Goal: Answer question/provide support: Share knowledge or assist other users

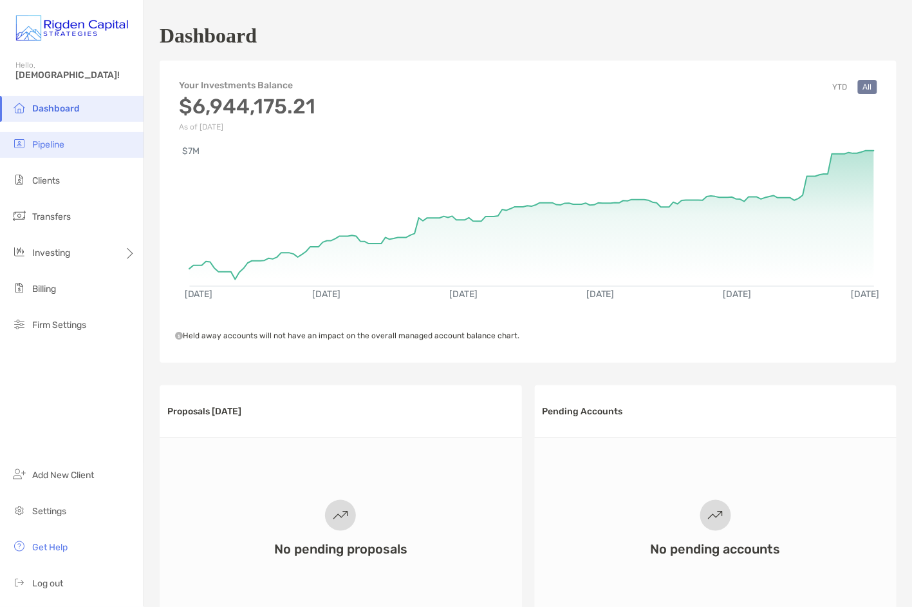
click at [58, 146] on span "Pipeline" at bounding box center [48, 144] width 32 height 11
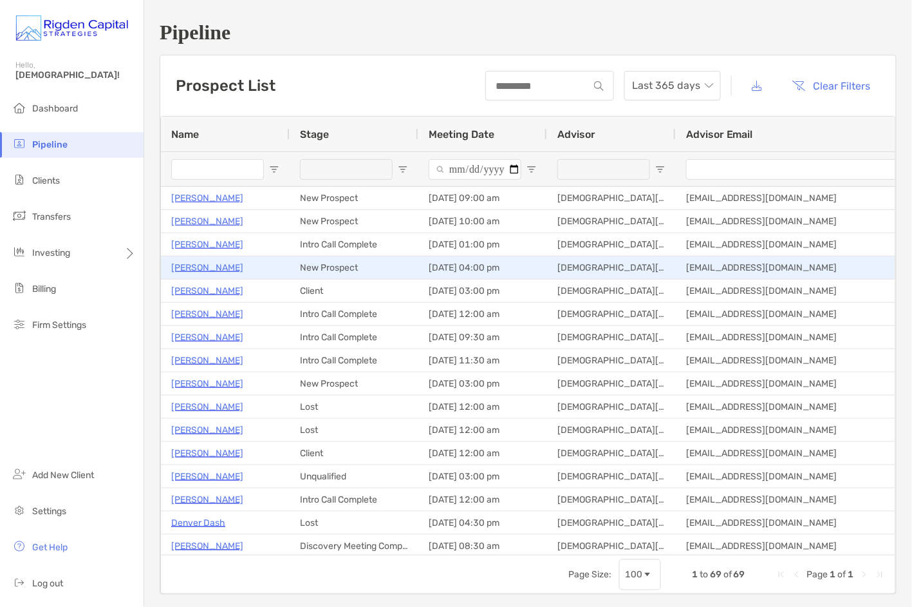
click at [225, 266] on p "Dalton Johnson" at bounding box center [207, 267] width 72 height 16
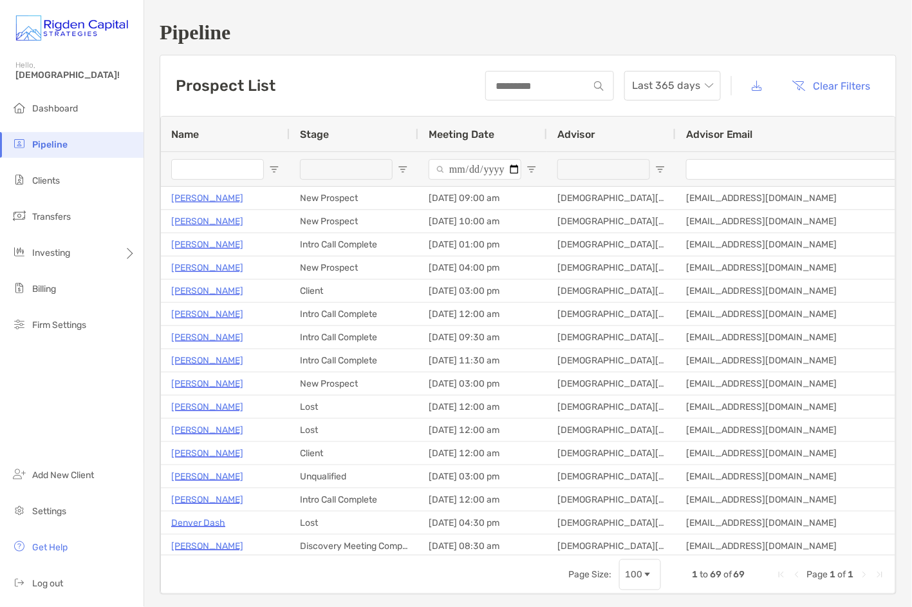
click at [220, 168] on input "Name Filter Input" at bounding box center [217, 169] width 93 height 21
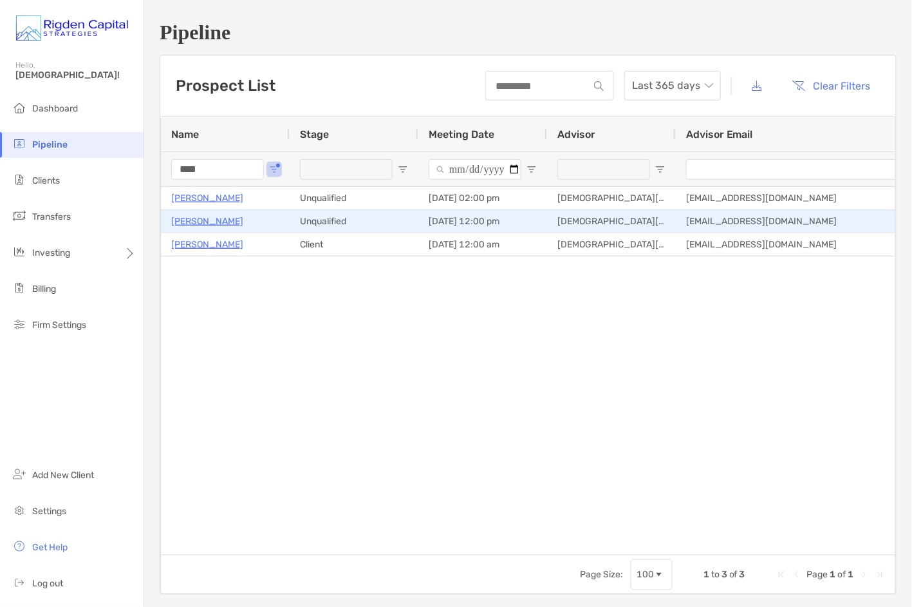
type input "****"
click at [205, 219] on p "[PERSON_NAME]" at bounding box center [207, 221] width 72 height 16
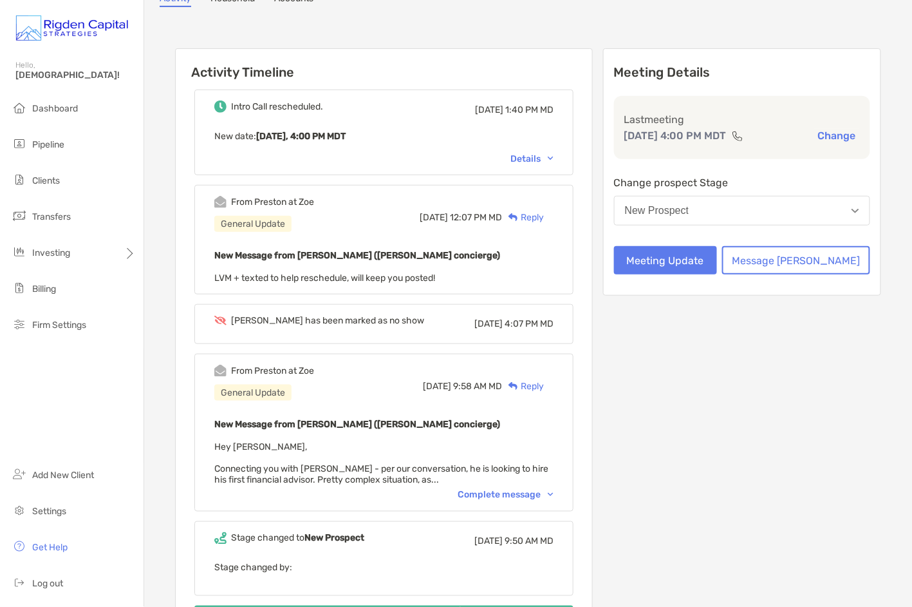
scroll to position [116, 0]
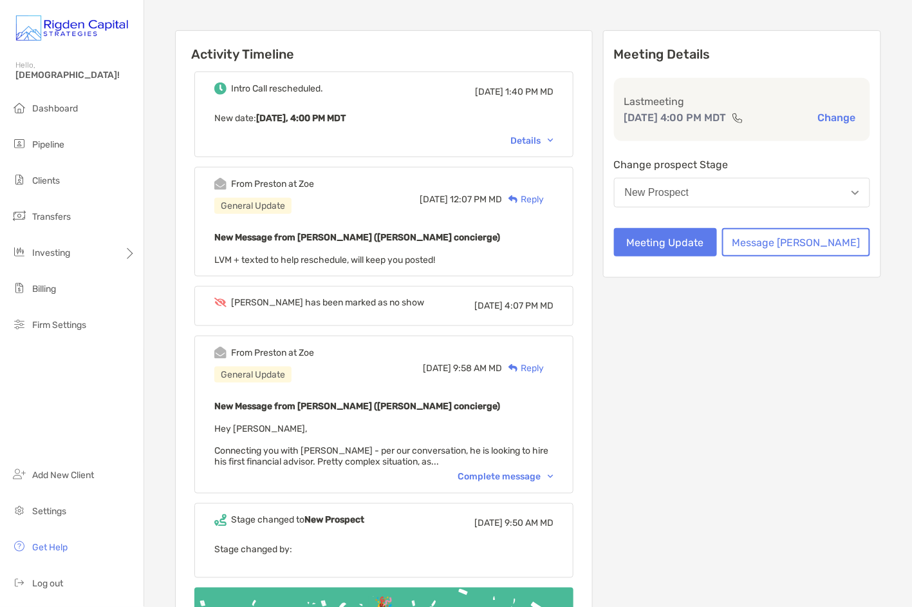
click at [500, 471] on div "Complete message" at bounding box center [506, 476] width 96 height 11
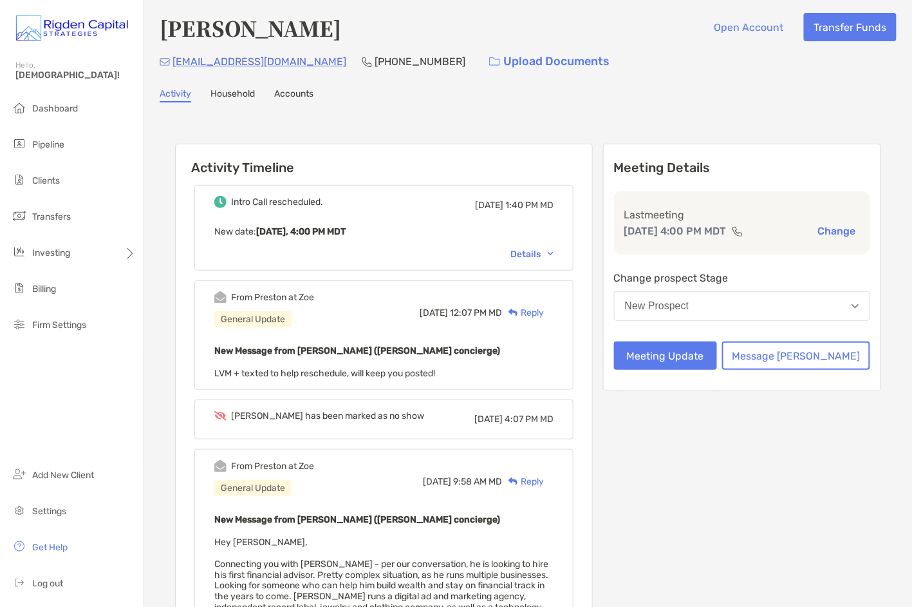
scroll to position [0, 0]
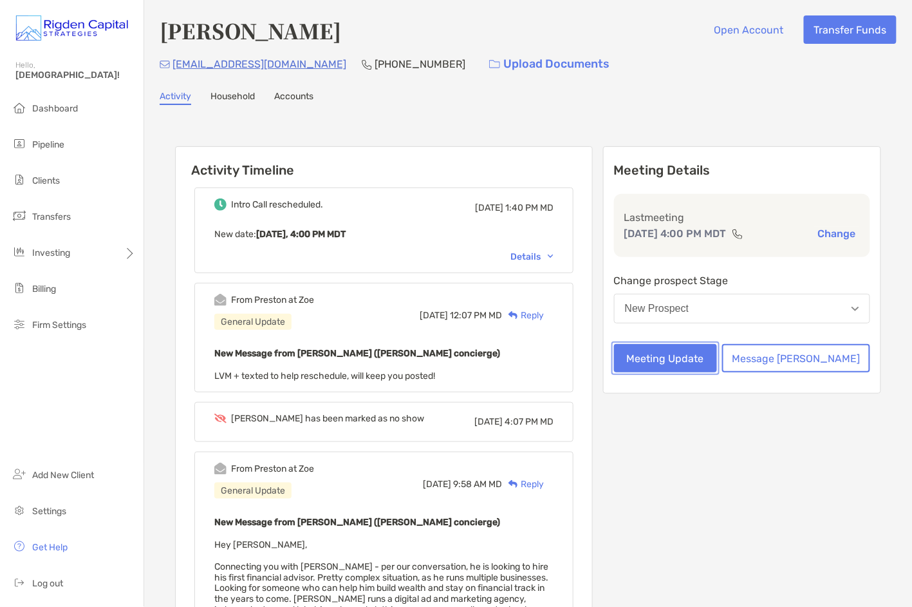
click at [717, 361] on button "Meeting Update" at bounding box center [665, 358] width 103 height 28
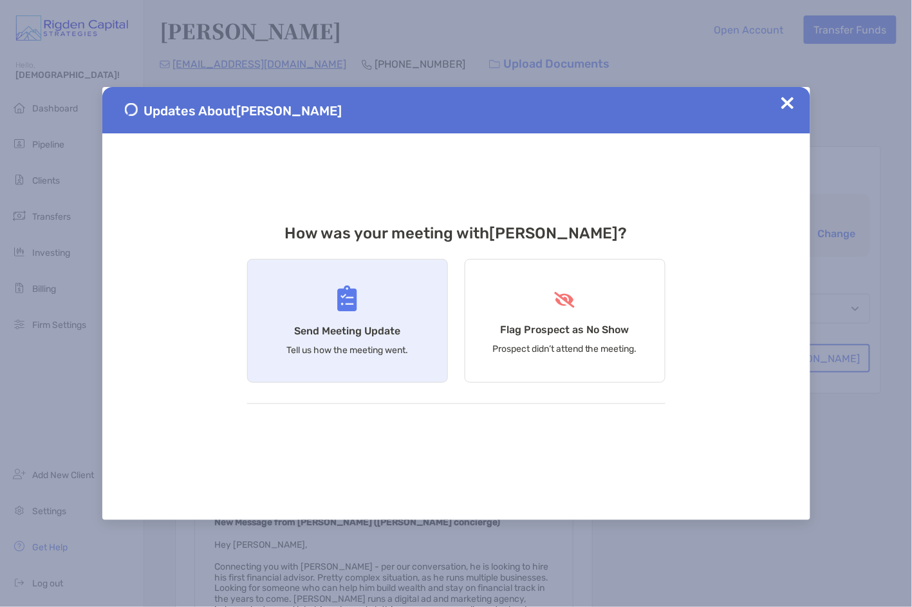
click at [337, 334] on h4 "Send Meeting Update" at bounding box center [347, 331] width 106 height 12
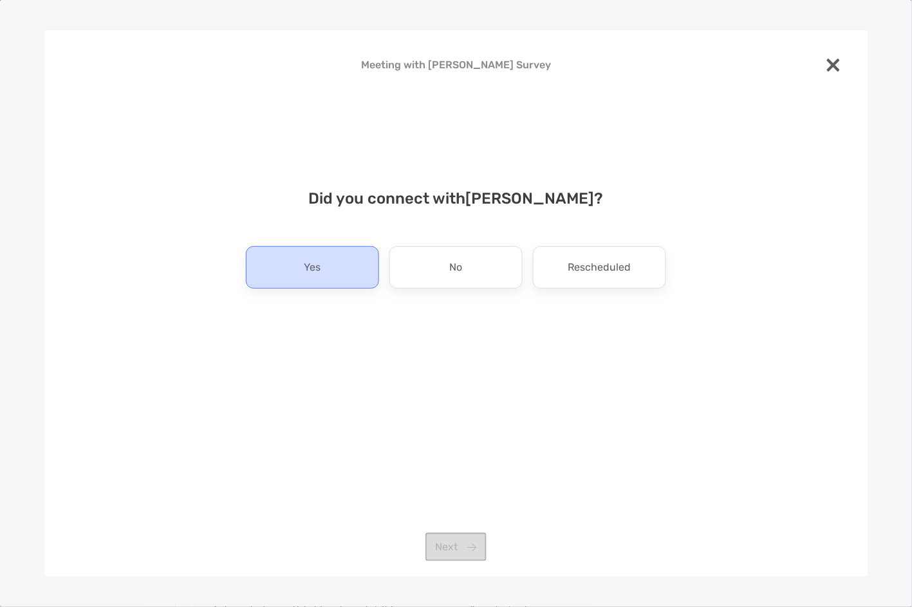
click at [373, 270] on div "Yes" at bounding box center [312, 267] width 133 height 42
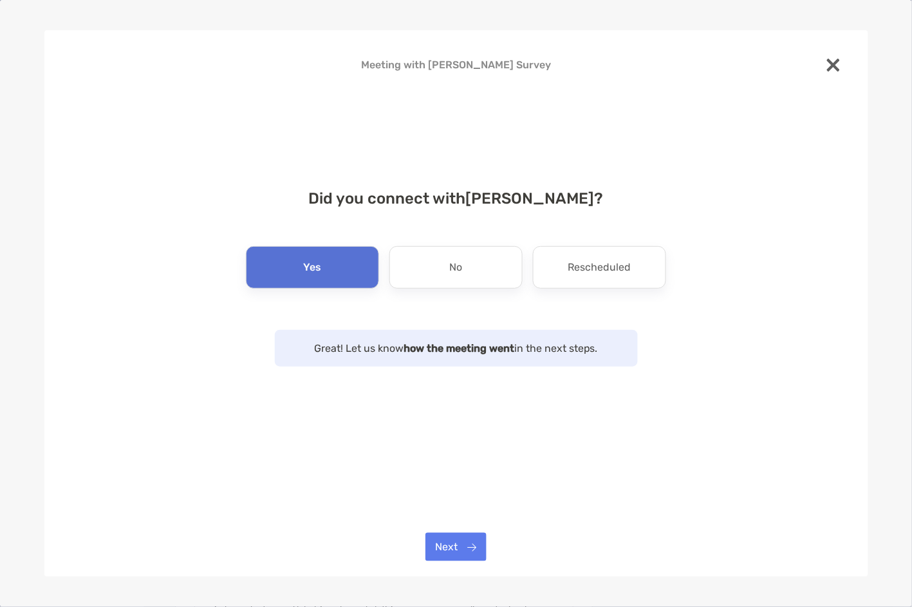
drag, startPoint x: 475, startPoint y: 569, endPoint x: 475, endPoint y: 551, distance: 17.4
click at [476, 564] on div "Meeting with [PERSON_NAME] Survey Did you connect with [PERSON_NAME] ? Yes No R…" at bounding box center [456, 303] width 824 height 546
drag, startPoint x: 475, startPoint y: 551, endPoint x: 472, endPoint y: 536, distance: 15.0
click at [475, 551] on button "Next" at bounding box center [456, 547] width 61 height 28
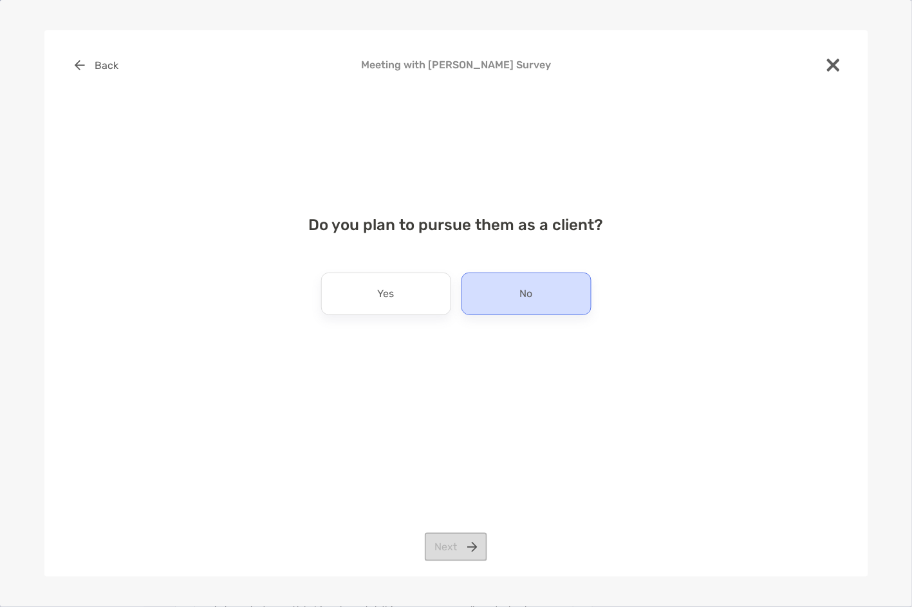
click at [515, 290] on div "No" at bounding box center [527, 293] width 130 height 42
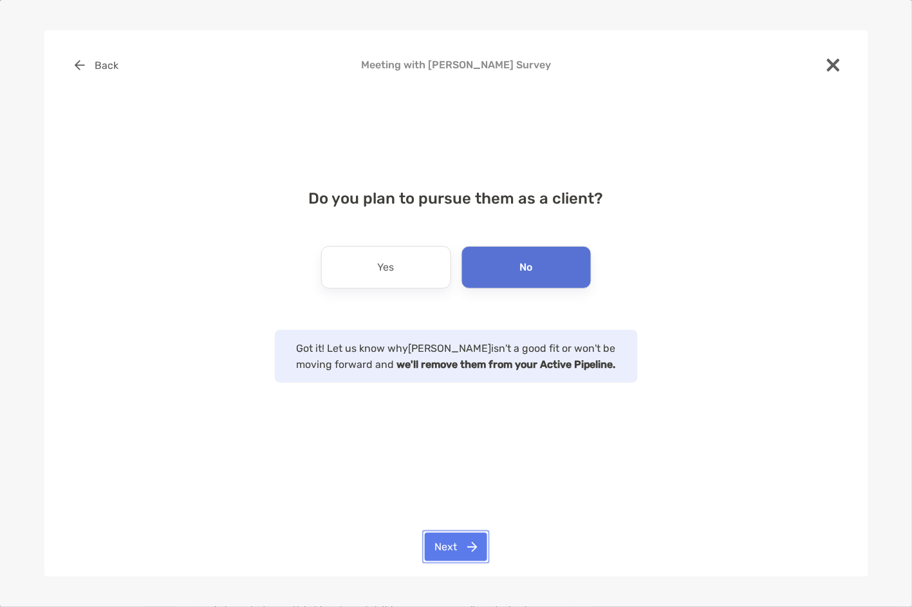
click at [469, 545] on button "Next" at bounding box center [456, 547] width 62 height 28
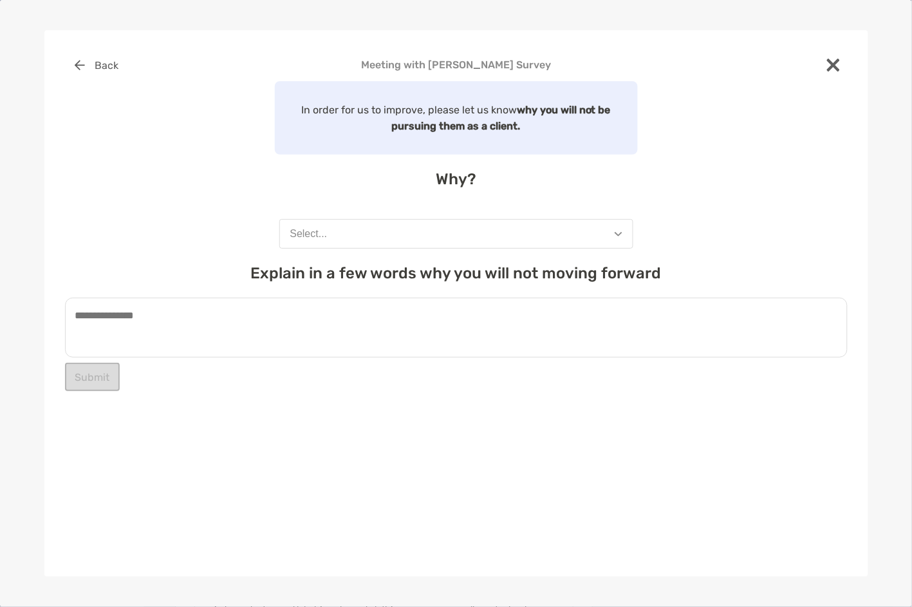
click at [372, 234] on button "Select..." at bounding box center [456, 234] width 354 height 30
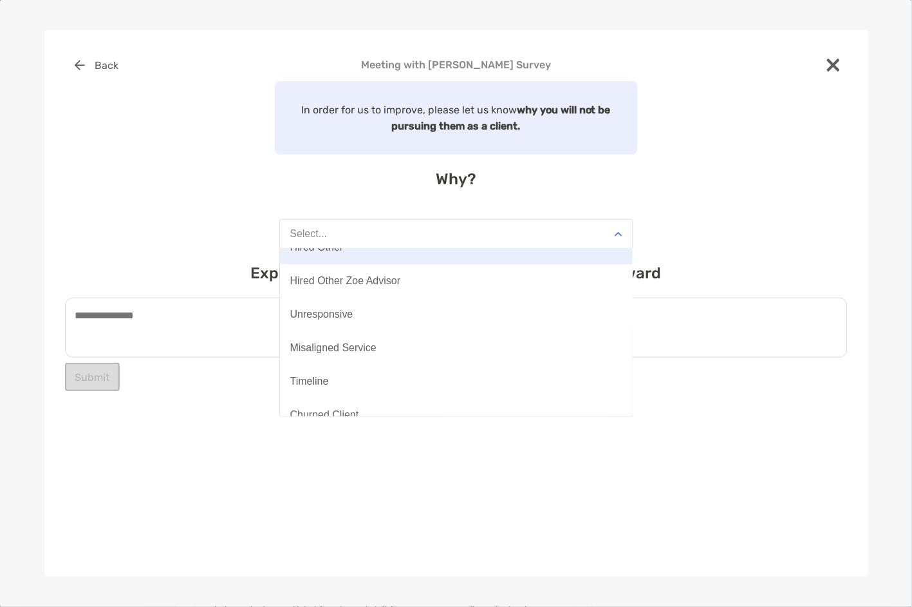
scroll to position [100, 0]
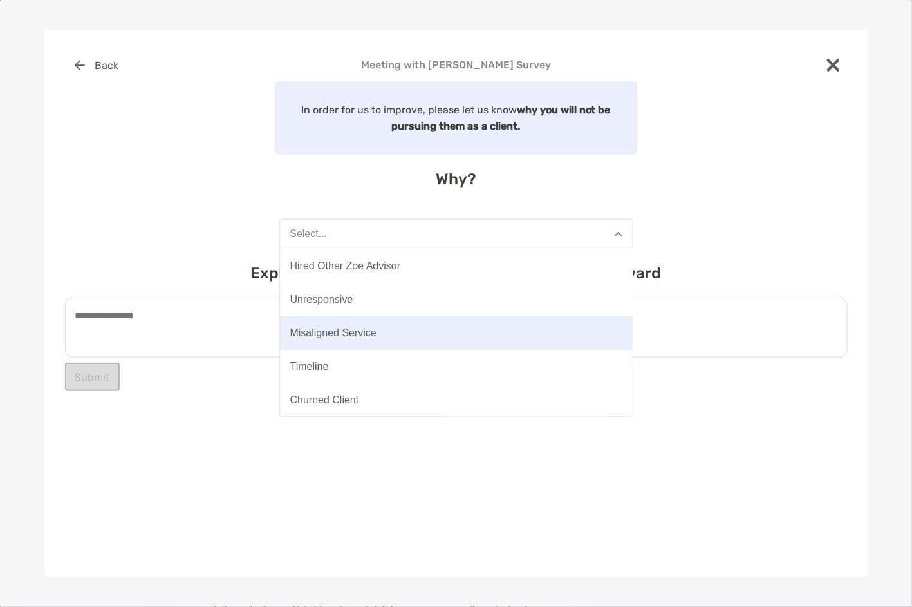
click at [316, 330] on div "Misaligned Service" at bounding box center [333, 333] width 86 height 12
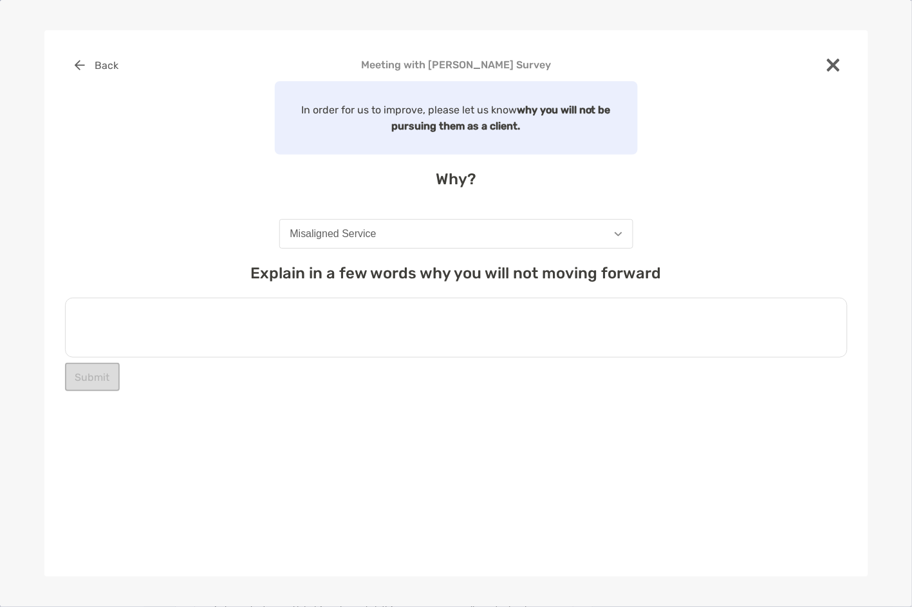
click at [180, 312] on textarea at bounding box center [456, 327] width 783 height 60
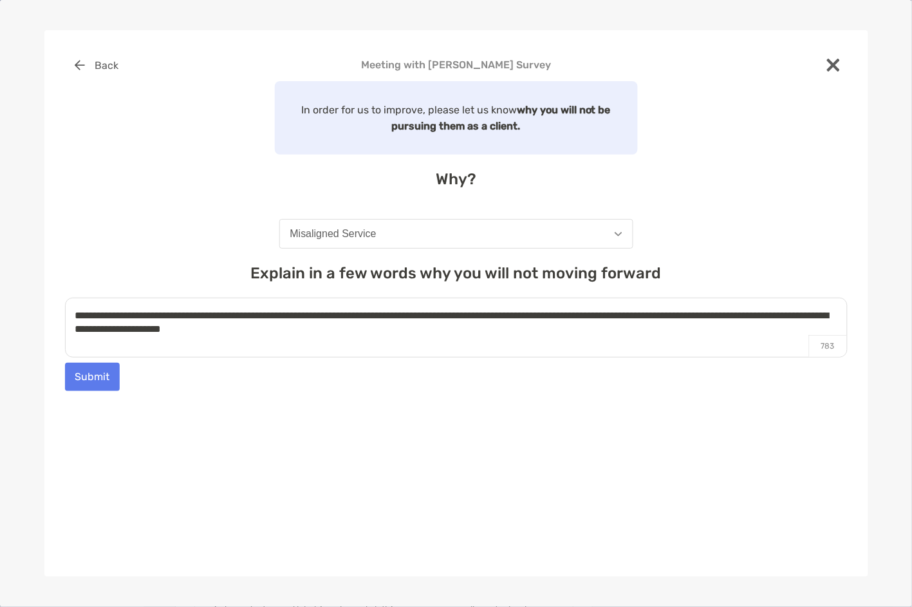
drag, startPoint x: 346, startPoint y: 328, endPoint x: 680, endPoint y: 317, distance: 333.7
click at [680, 317] on textarea "**********" at bounding box center [456, 327] width 783 height 60
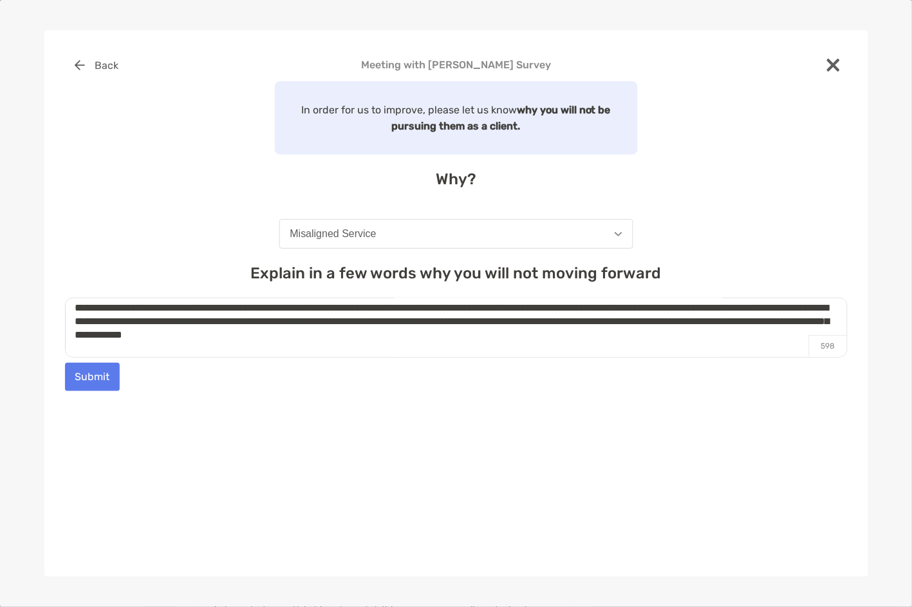
scroll to position [0, 0]
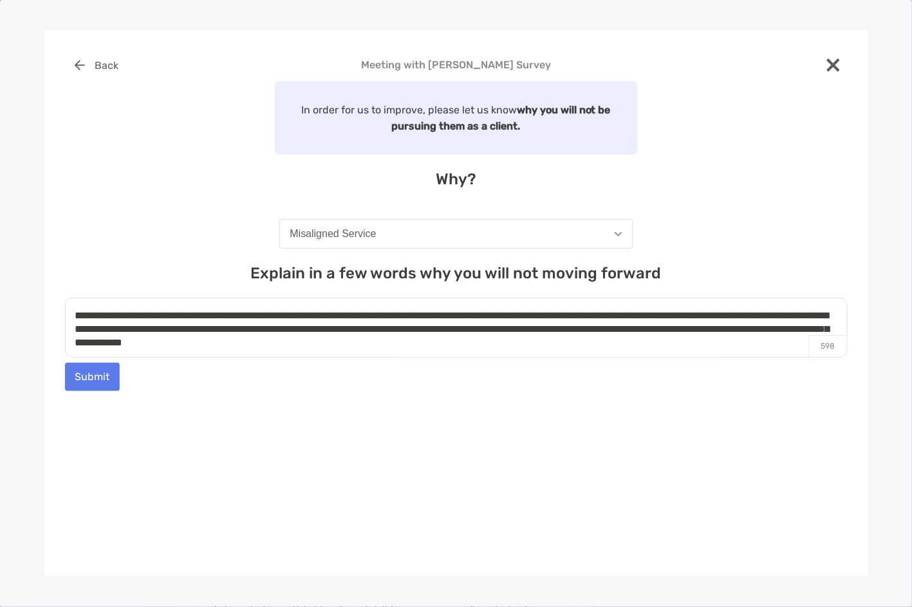
drag, startPoint x: 366, startPoint y: 339, endPoint x: 68, endPoint y: 310, distance: 299.5
click at [68, 310] on textarea "**********" at bounding box center [456, 327] width 783 height 60
type textarea "**********"
click at [96, 376] on button "Submit" at bounding box center [92, 377] width 55 height 28
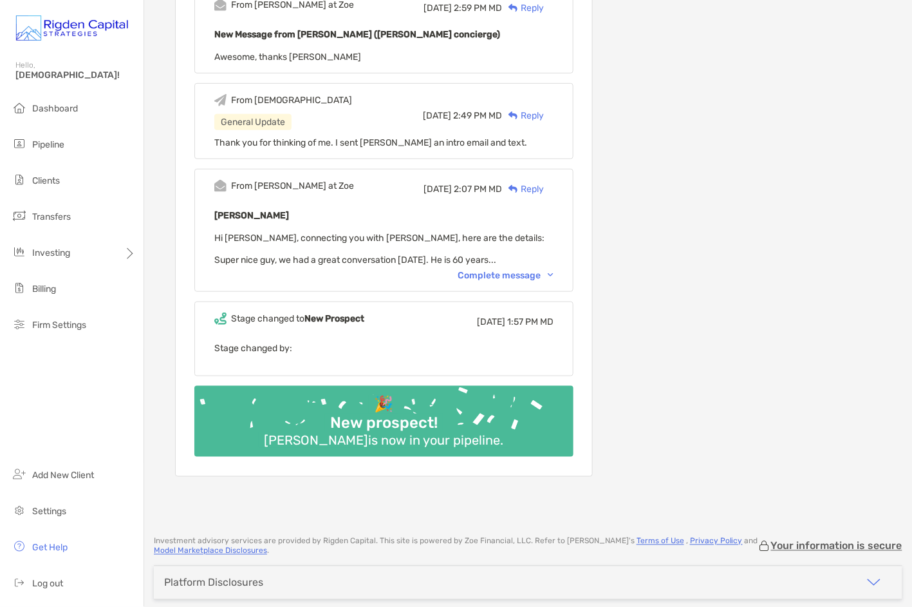
scroll to position [1270, 0]
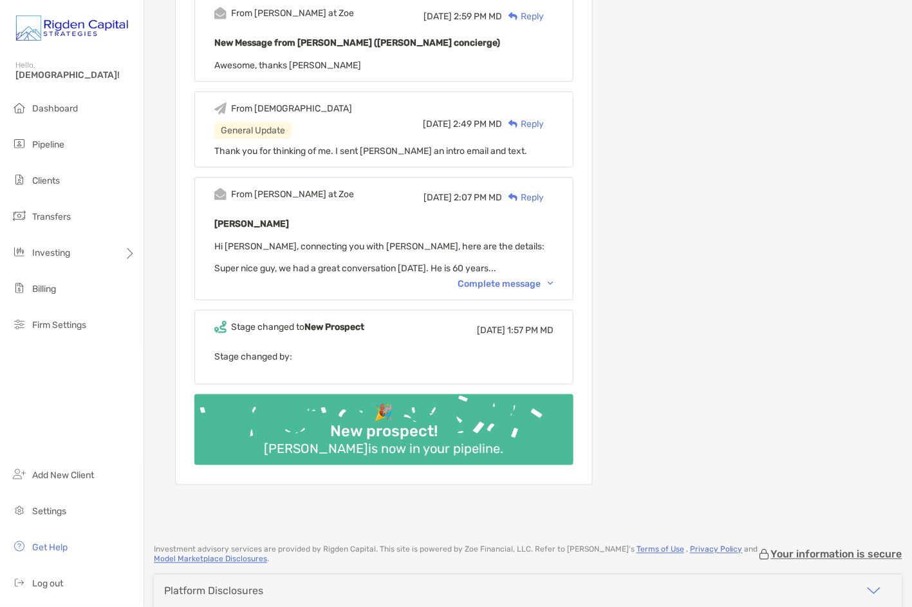
click at [500, 278] on div "Complete message" at bounding box center [506, 283] width 96 height 11
